Goal: Task Accomplishment & Management: Manage account settings

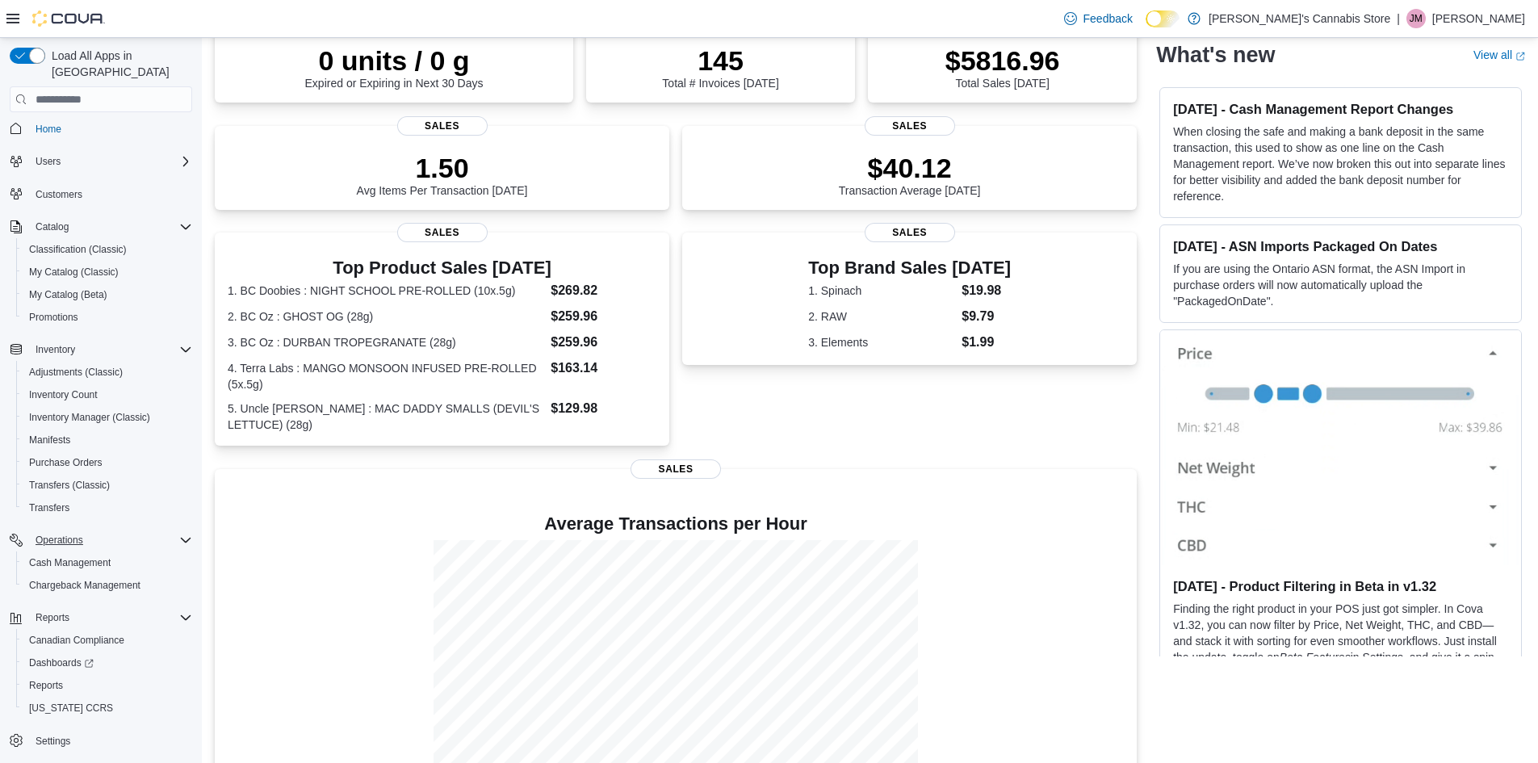
scroll to position [161, 0]
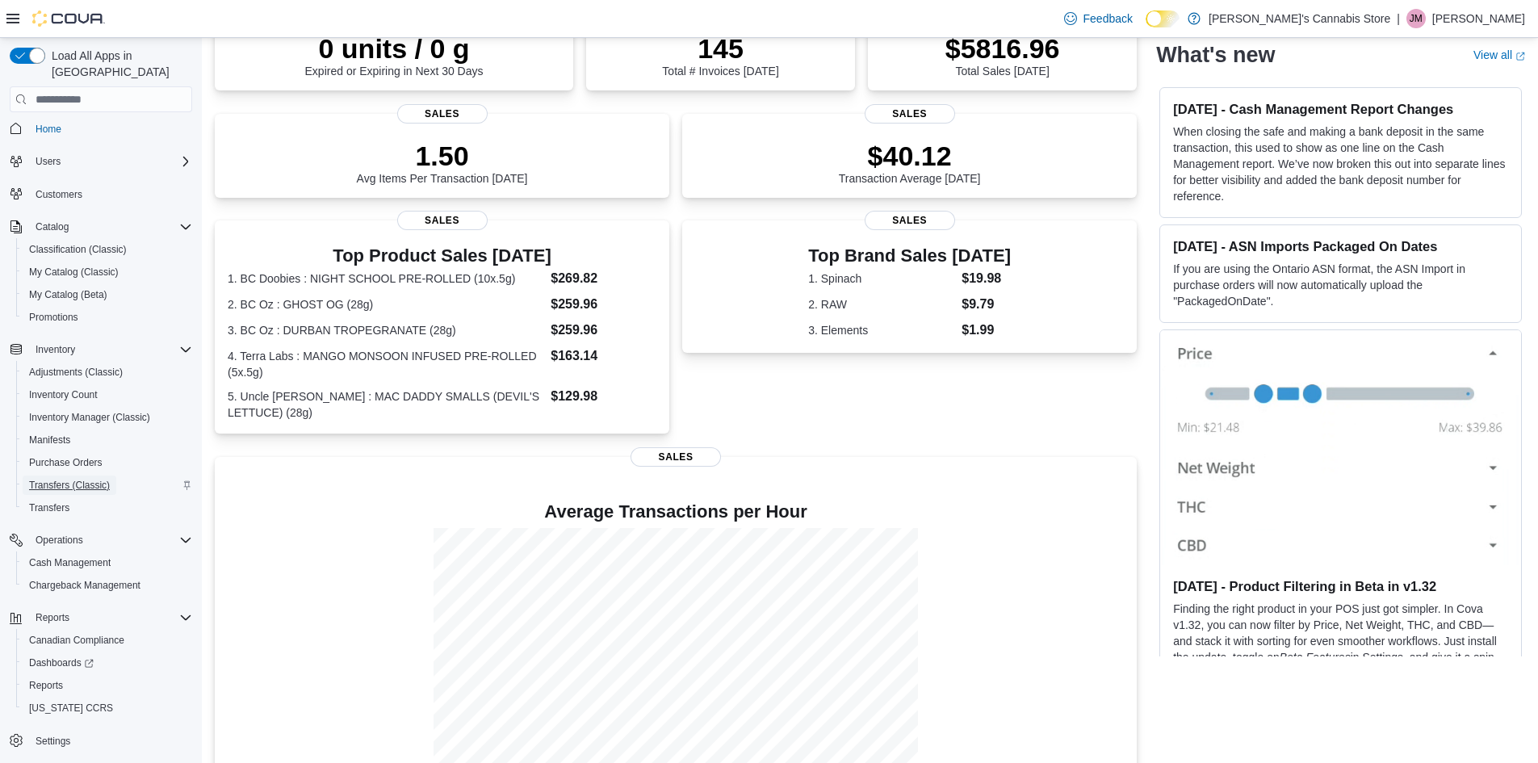
click at [97, 479] on span "Transfers (Classic)" at bounding box center [69, 485] width 81 height 13
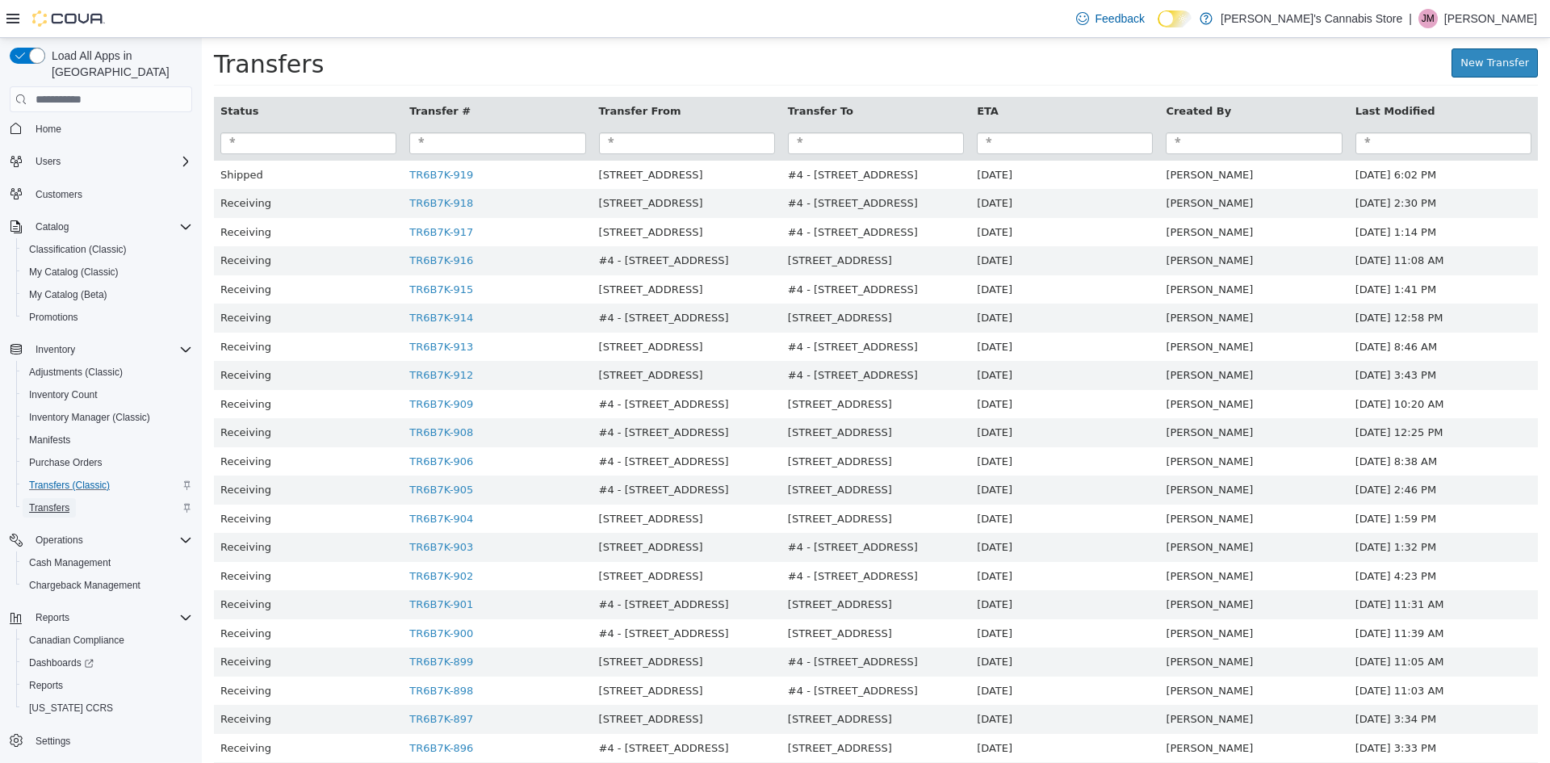
click at [70, 498] on link "Transfers" at bounding box center [49, 507] width 53 height 19
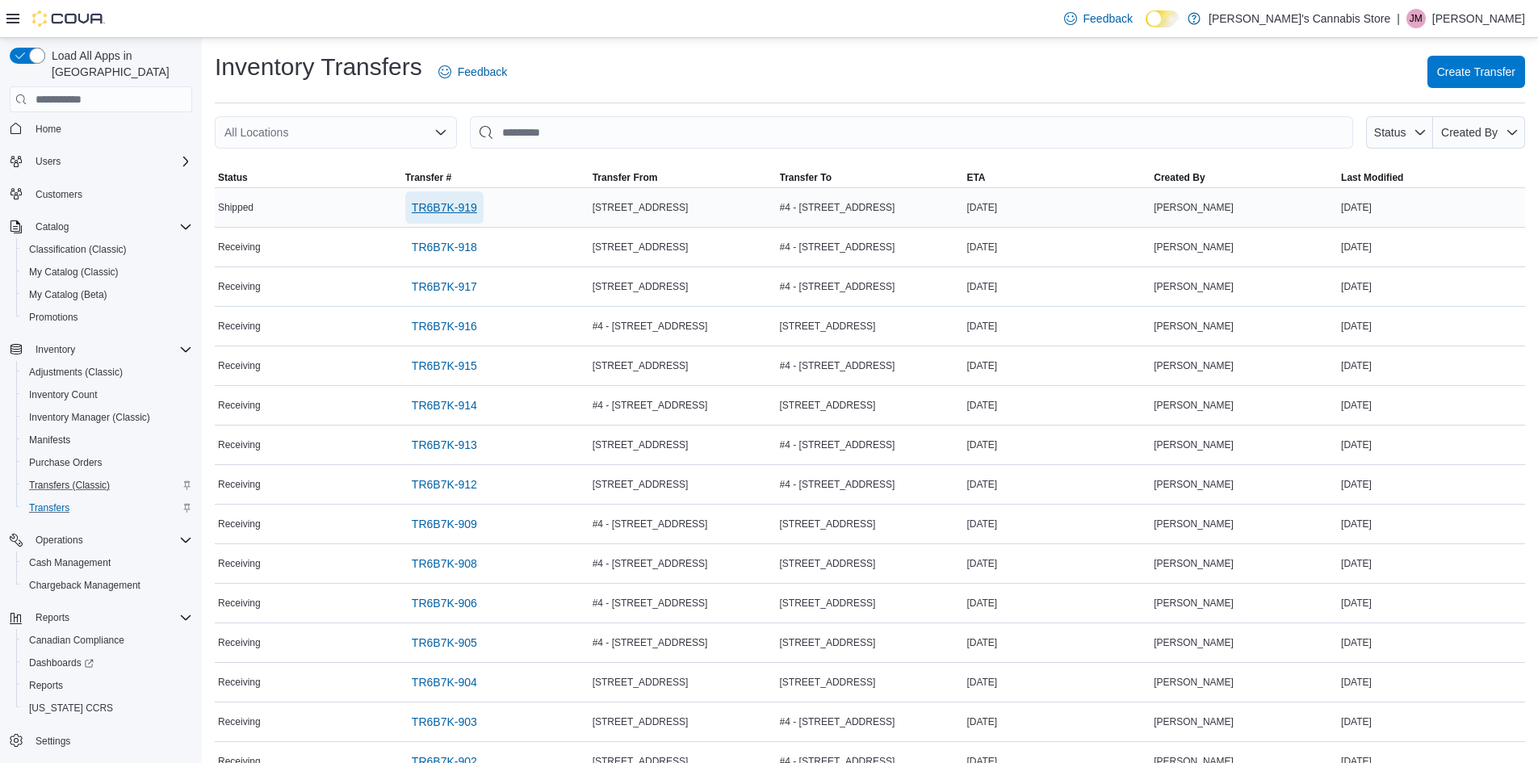
click at [473, 212] on span "TR6B7K-919" at bounding box center [444, 207] width 65 height 16
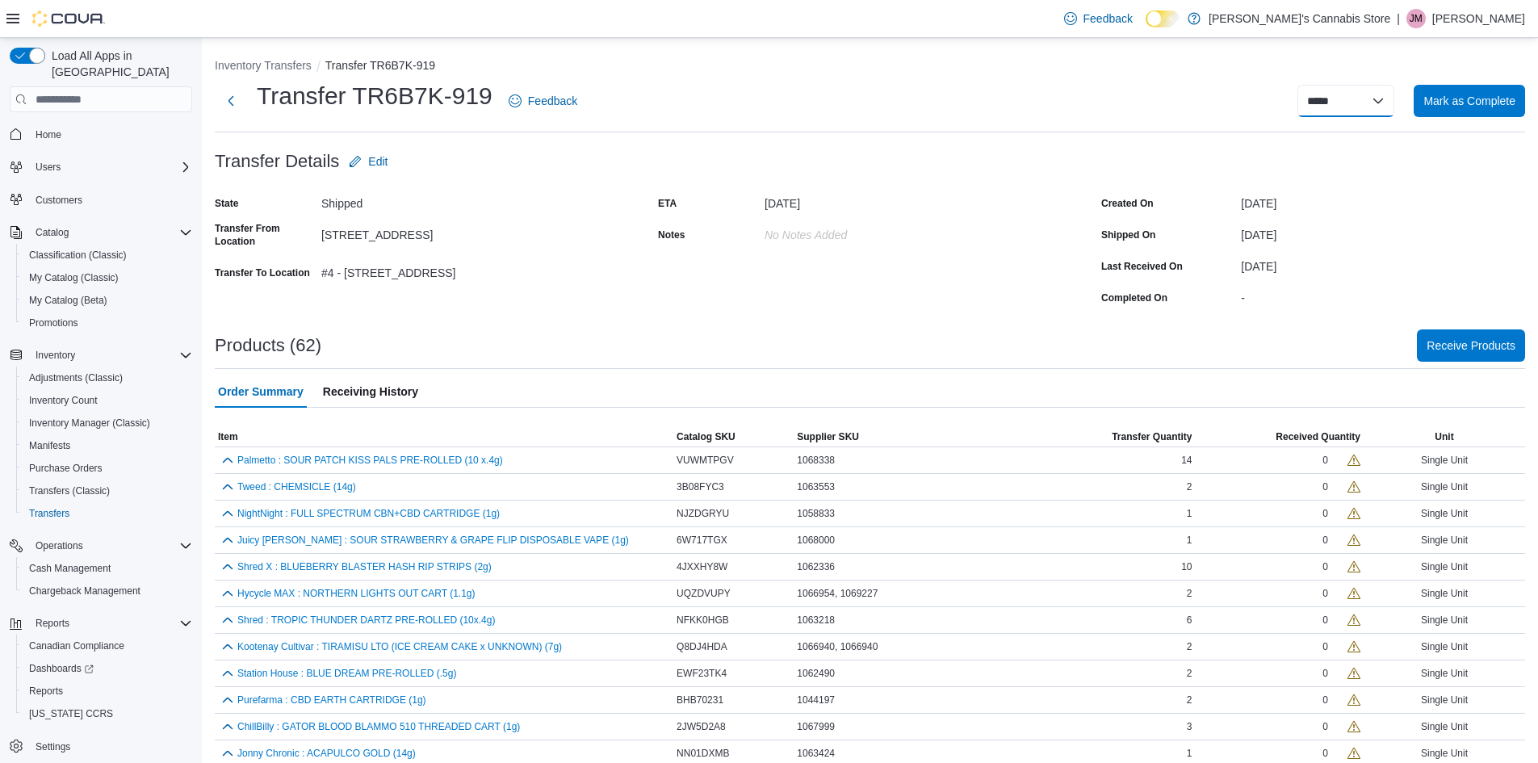
click at [1382, 100] on select "**********" at bounding box center [1345, 101] width 97 height 32
click at [1496, 345] on span "Receive Products" at bounding box center [1470, 345] width 89 height 16
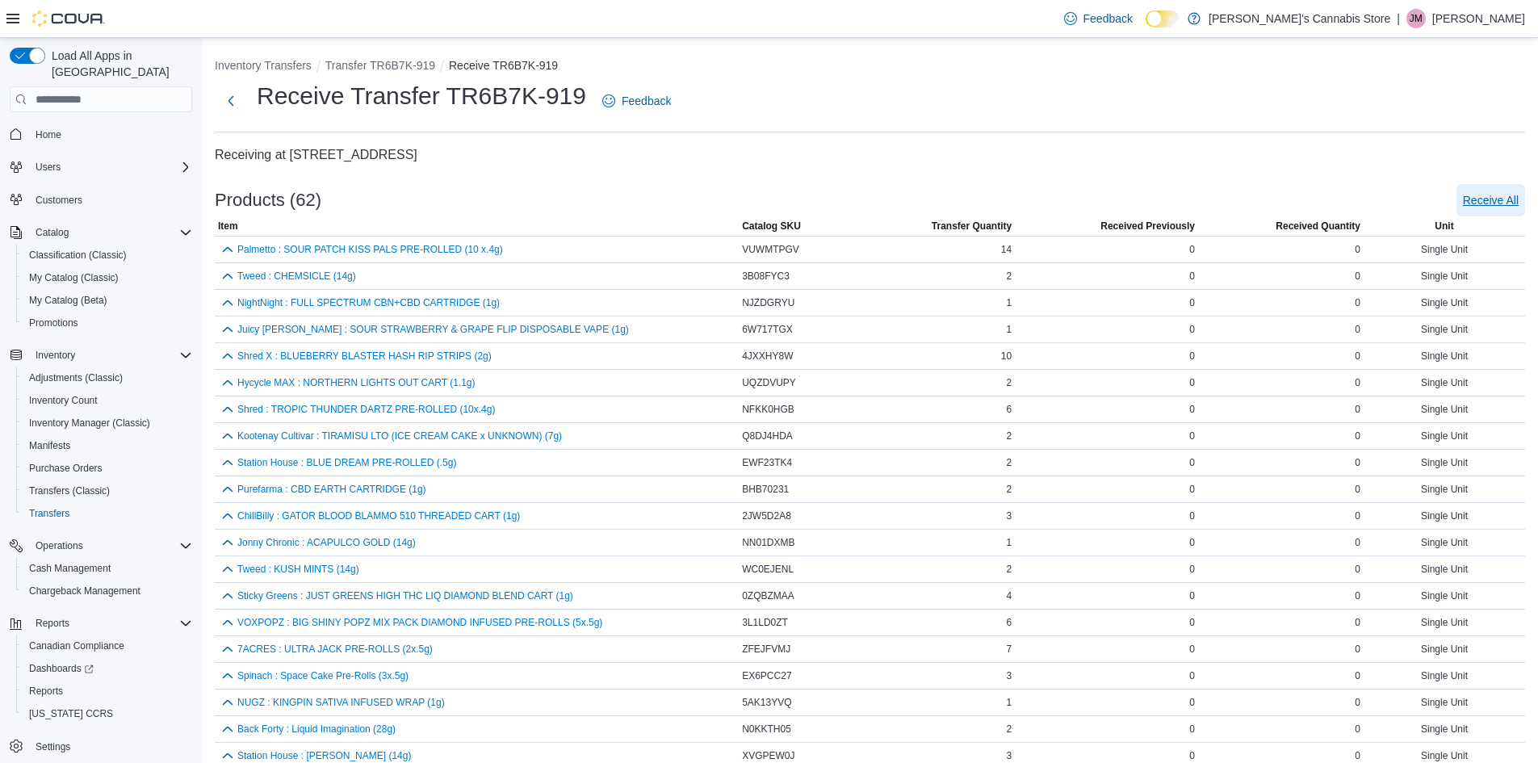
click at [1498, 207] on span "Receive All" at bounding box center [1491, 200] width 56 height 16
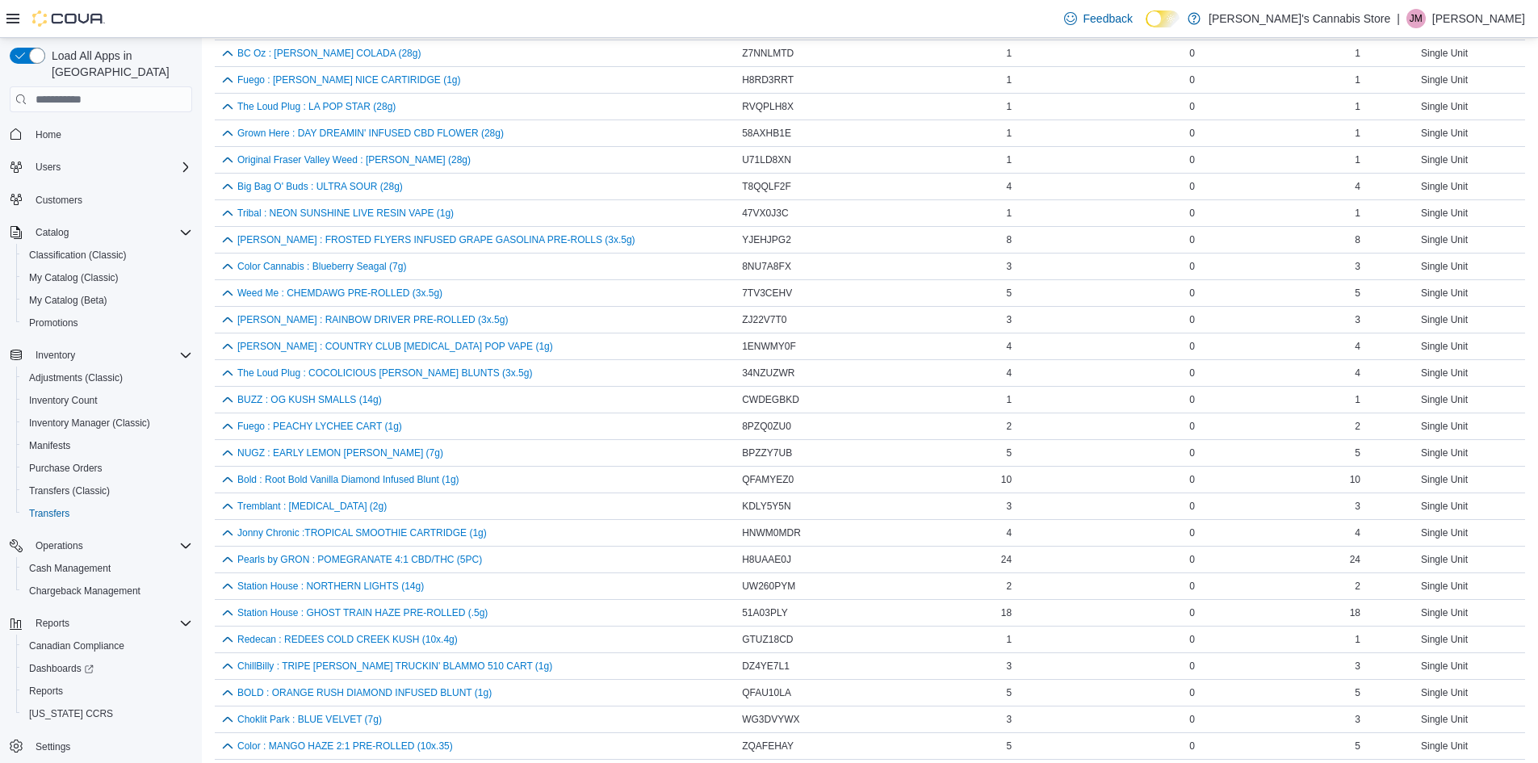
scroll to position [1187, 0]
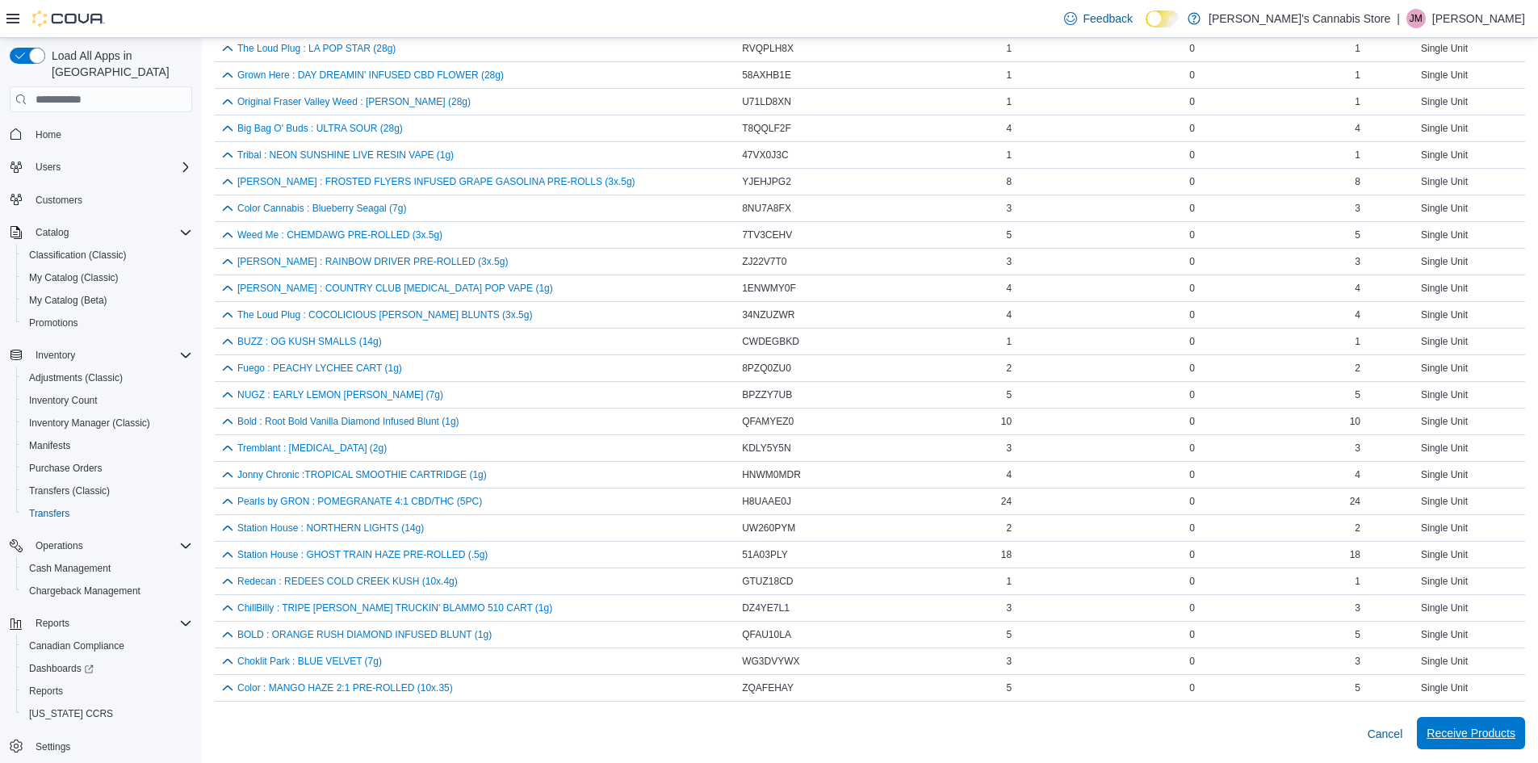
click at [1485, 735] on span "Receive Products" at bounding box center [1470, 733] width 89 height 16
